Goal: Complete application form

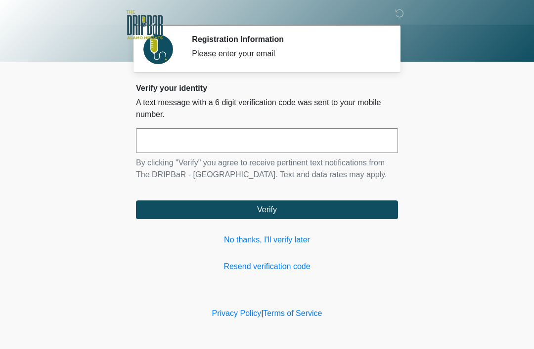
click at [143, 135] on input "text" at bounding box center [267, 140] width 262 height 25
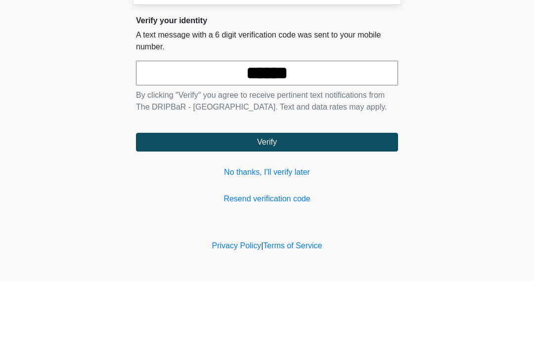
type input "******"
click at [428, 119] on body "‎ ‎ ‎ Registration Information Please enter your email Please connect to Wi-Fi …" at bounding box center [267, 174] width 534 height 349
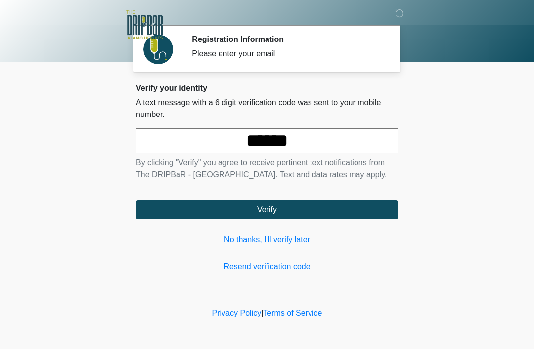
click at [200, 205] on button "Verify" at bounding box center [267, 210] width 262 height 19
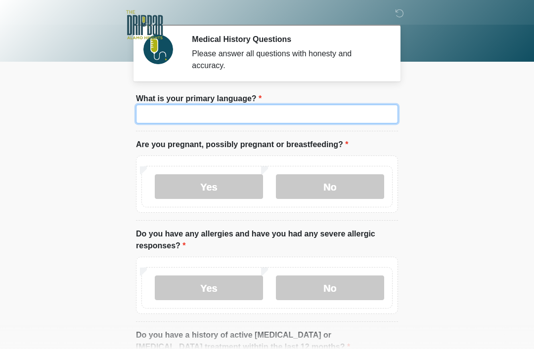
click at [321, 109] on input "What is your primary language?" at bounding box center [267, 114] width 262 height 19
type input "*******"
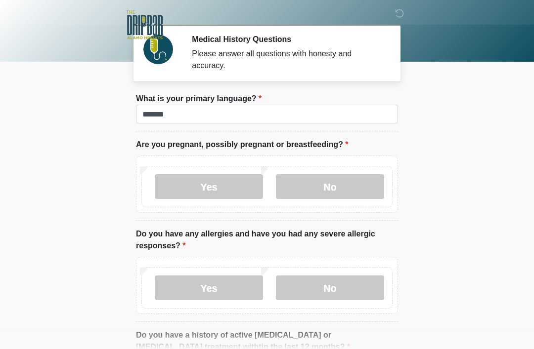
click at [478, 108] on body "‎ ‎ ‎ Medical History Questions Please answer all questions with honesty and ac…" at bounding box center [267, 174] width 534 height 349
click at [350, 189] on label "No" at bounding box center [330, 186] width 108 height 25
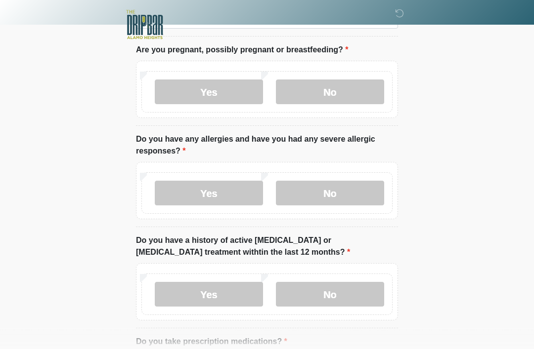
scroll to position [95, 0]
click at [347, 187] on label "No" at bounding box center [330, 193] width 108 height 25
click at [355, 287] on label "No" at bounding box center [330, 294] width 108 height 25
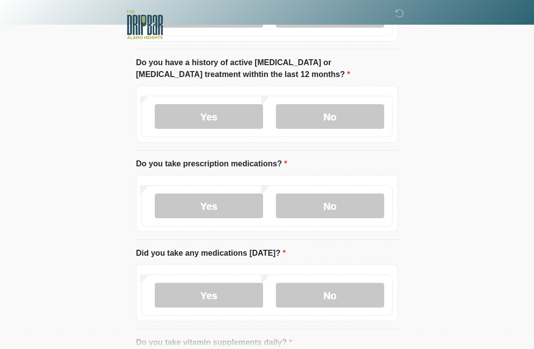
scroll to position [275, 0]
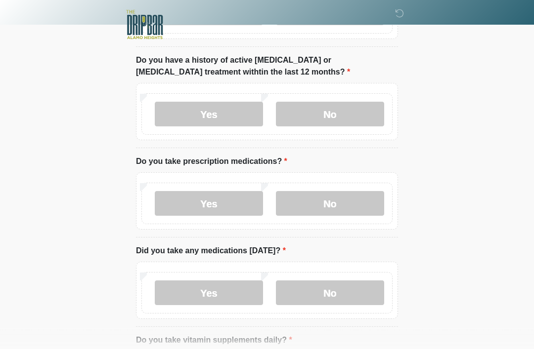
click at [232, 210] on label "Yes" at bounding box center [209, 204] width 108 height 25
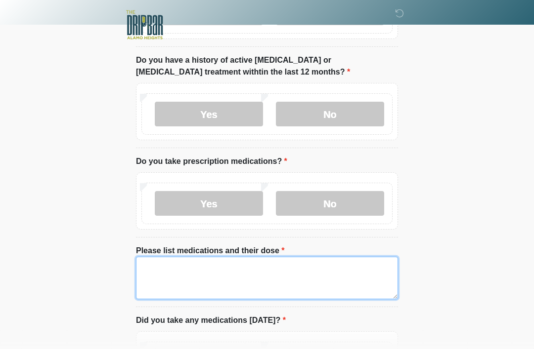
click at [287, 268] on textarea "Please list medications and their dose" at bounding box center [267, 278] width 262 height 43
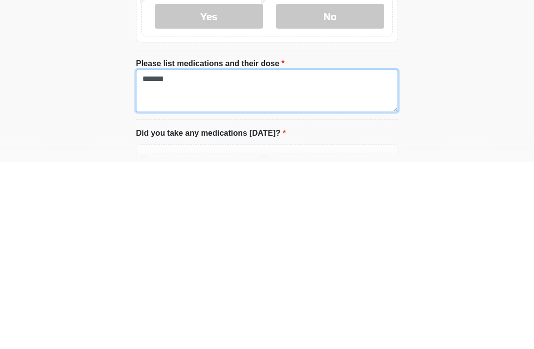
type textarea "*******"
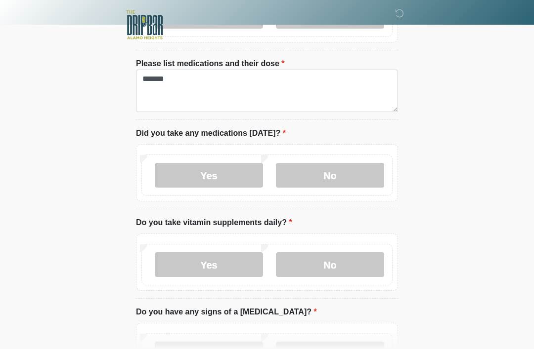
click at [361, 170] on label "No" at bounding box center [330, 175] width 108 height 25
click at [309, 264] on label "No" at bounding box center [330, 265] width 108 height 25
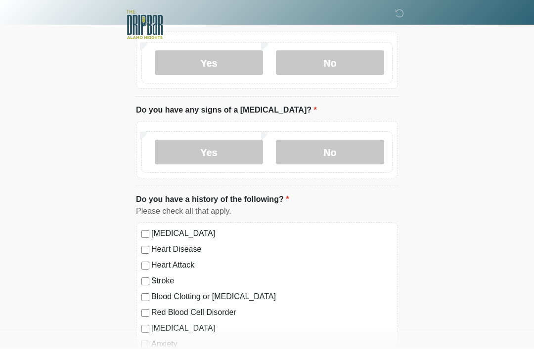
click at [380, 150] on label "No" at bounding box center [330, 152] width 108 height 25
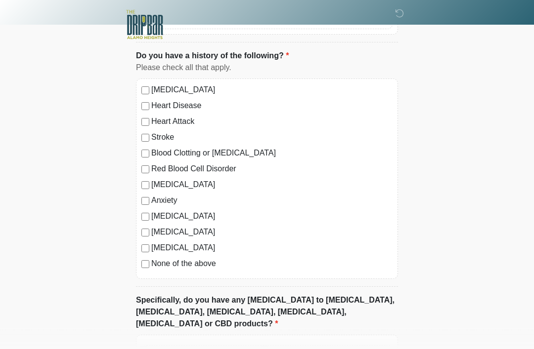
scroll to position [809, 0]
click at [224, 267] on label "None of the above" at bounding box center [271, 264] width 241 height 12
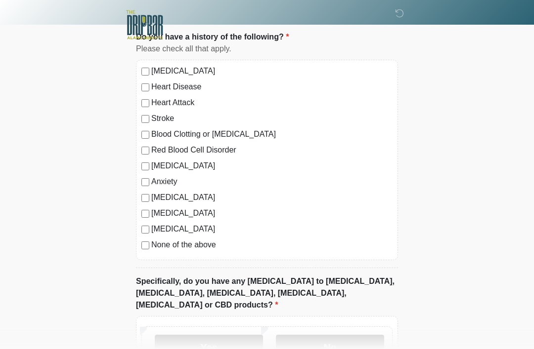
scroll to position [894, 0]
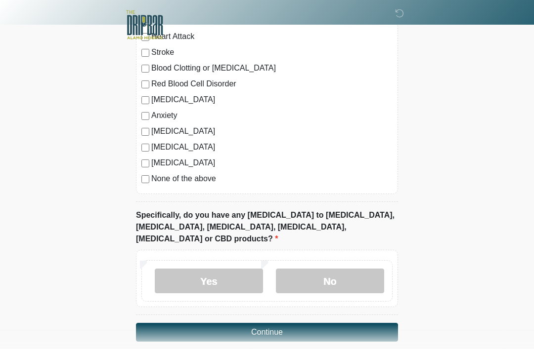
click at [360, 273] on label "No" at bounding box center [330, 281] width 108 height 25
click at [373, 323] on button "Continue" at bounding box center [267, 332] width 262 height 19
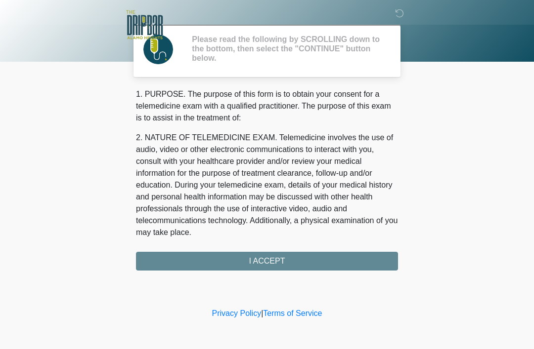
scroll to position [0, 0]
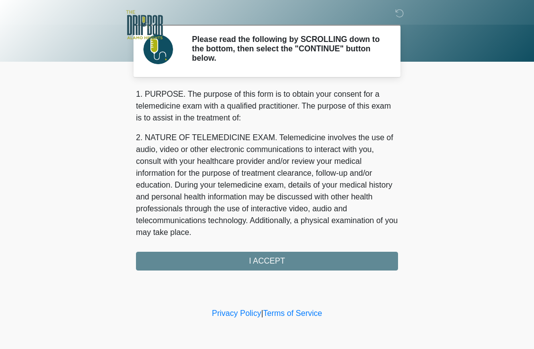
click at [391, 258] on div "1. PURPOSE. The purpose of this form is to obtain your consent for a telemedici…" at bounding box center [267, 179] width 262 height 182
click at [370, 263] on div "1. PURPOSE. The purpose of this form is to obtain your consent for a telemedici…" at bounding box center [267, 179] width 262 height 182
click at [351, 267] on div "1. PURPOSE. The purpose of this form is to obtain your consent for a telemedici…" at bounding box center [267, 179] width 262 height 182
click at [327, 266] on div "1. PURPOSE. The purpose of this form is to obtain your consent for a telemedici…" at bounding box center [267, 179] width 262 height 182
click at [265, 251] on div "1. PURPOSE. The purpose of this form is to obtain your consent for a telemedici…" at bounding box center [267, 179] width 262 height 182
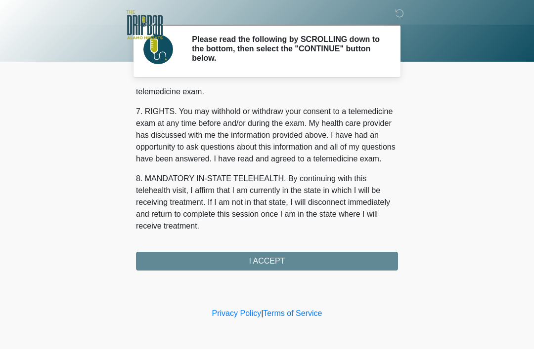
scroll to position [433, 0]
click at [283, 261] on button "I ACCEPT" at bounding box center [267, 261] width 262 height 19
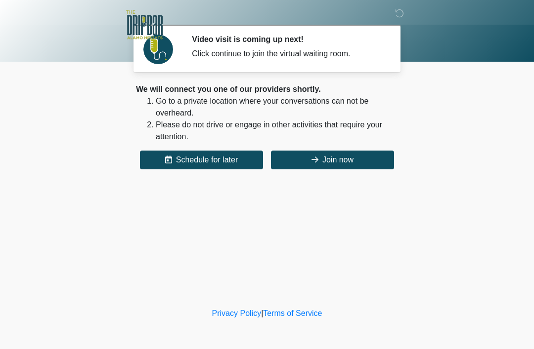
click at [340, 176] on div "‎ ‎ ‎ Video visit is coming up next! Click continue to join the virtual waiting…" at bounding box center [267, 153] width 297 height 286
click at [321, 159] on button "Join now" at bounding box center [332, 160] width 123 height 19
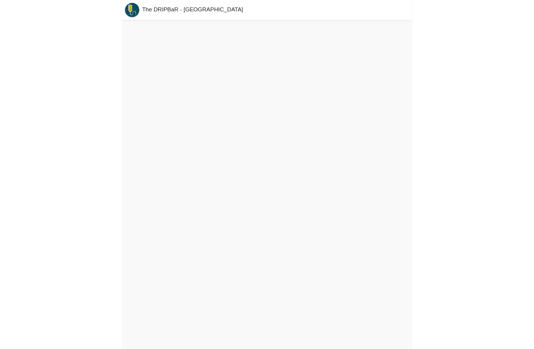
scroll to position [3, 0]
